Goal: Find specific page/section: Find specific page/section

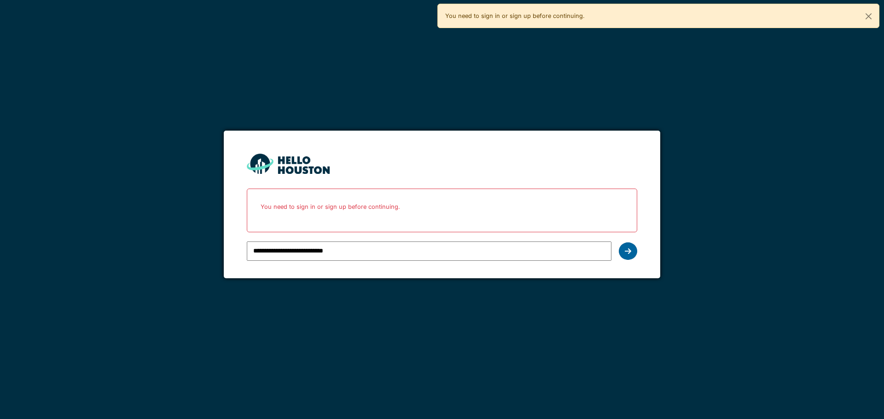
click at [623, 248] on div at bounding box center [628, 251] width 18 height 17
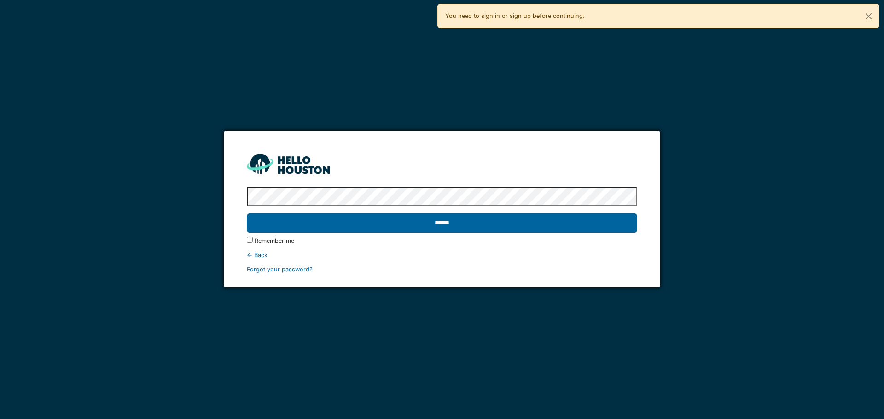
click at [551, 226] on input "******" at bounding box center [442, 223] width 390 height 19
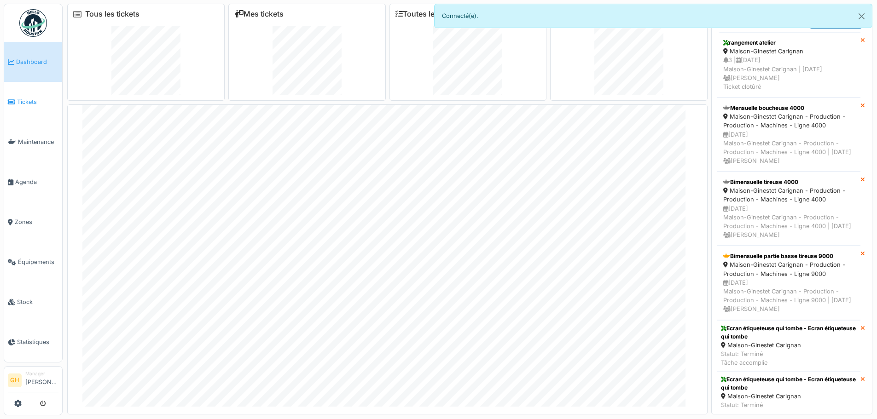
click at [29, 102] on span "Tickets" at bounding box center [37, 102] width 41 height 9
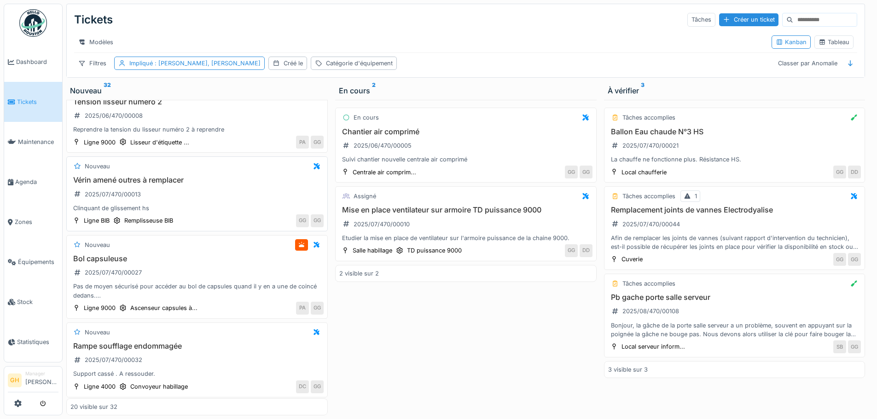
scroll to position [46, 0]
